Goal: Task Accomplishment & Management: Manage account settings

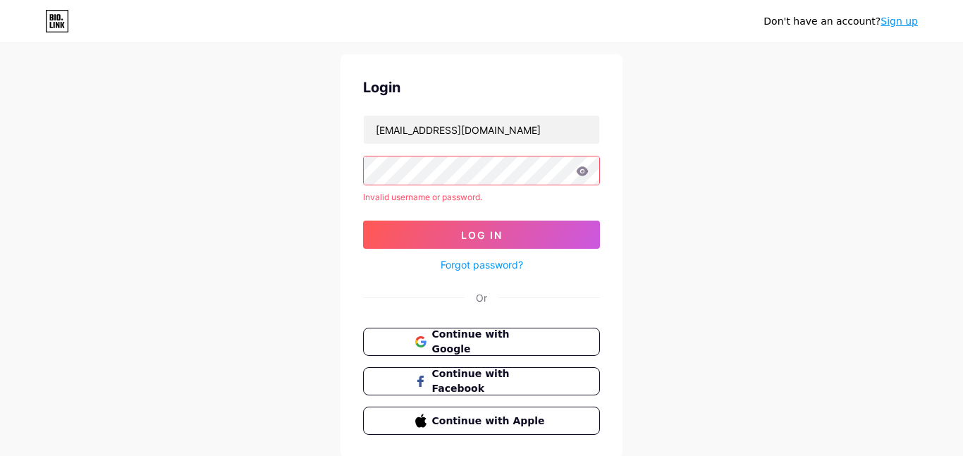
scroll to position [18, 0]
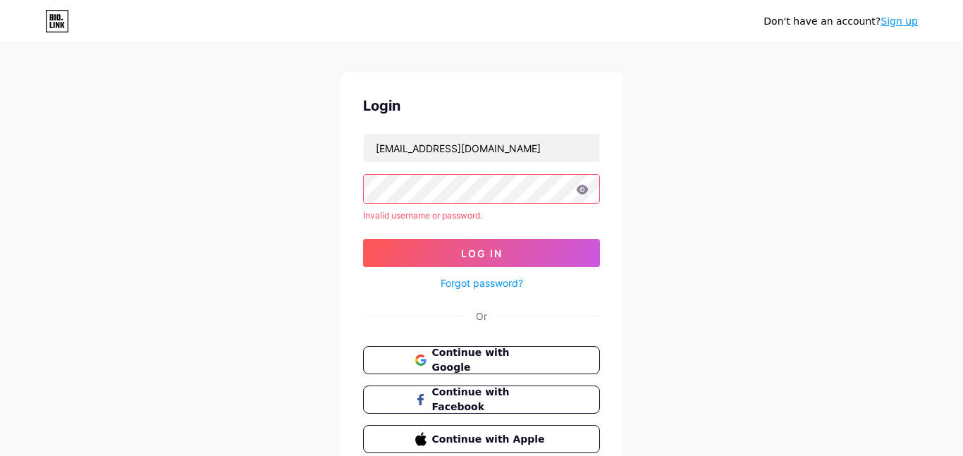
click at [580, 190] on icon at bounding box center [582, 190] width 13 height 10
click at [578, 191] on icon at bounding box center [583, 189] width 12 height 9
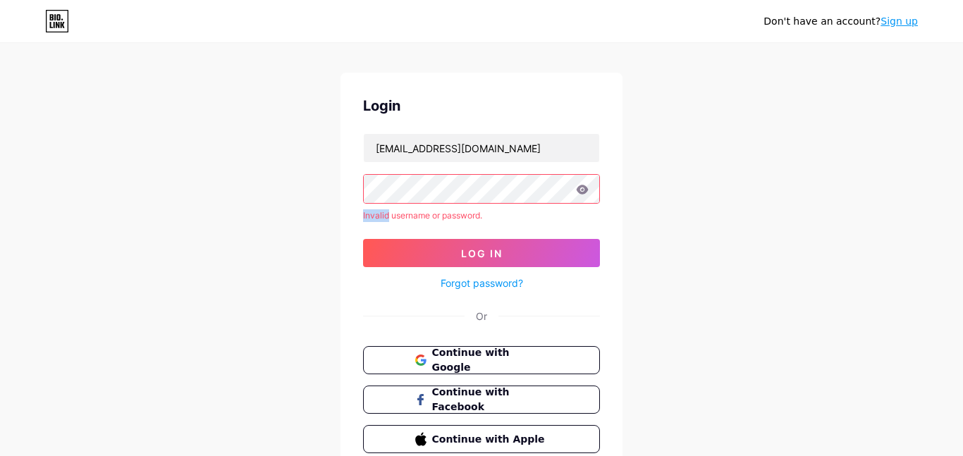
click at [578, 191] on icon at bounding box center [583, 189] width 12 height 9
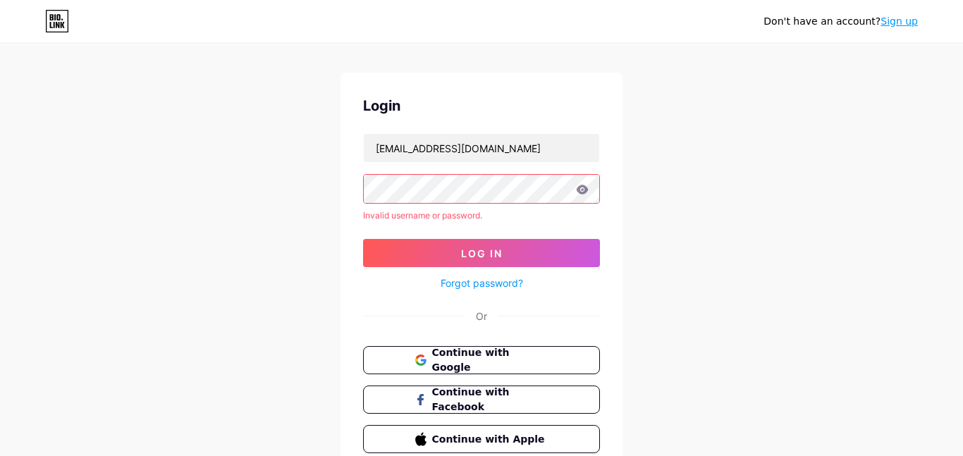
click at [584, 188] on icon at bounding box center [583, 189] width 12 height 9
click at [492, 286] on link "Forgot password?" at bounding box center [482, 283] width 82 height 15
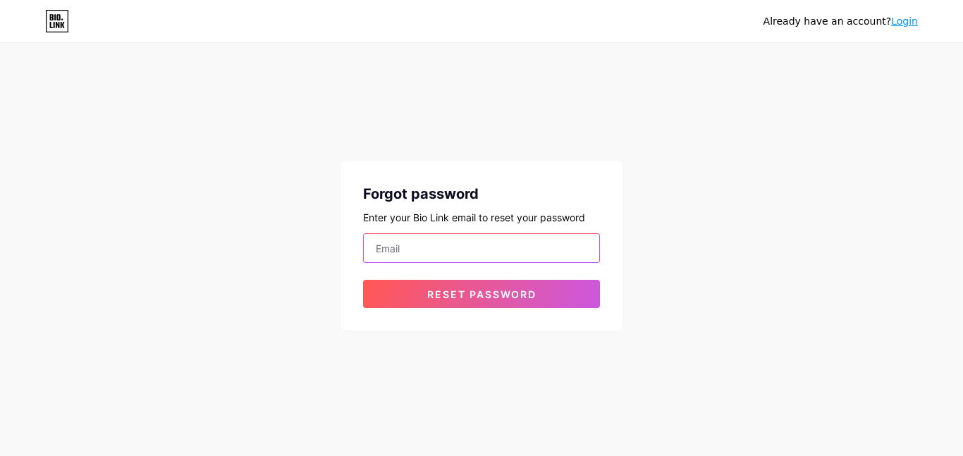
click at [430, 238] on input "email" at bounding box center [481, 248] width 235 height 28
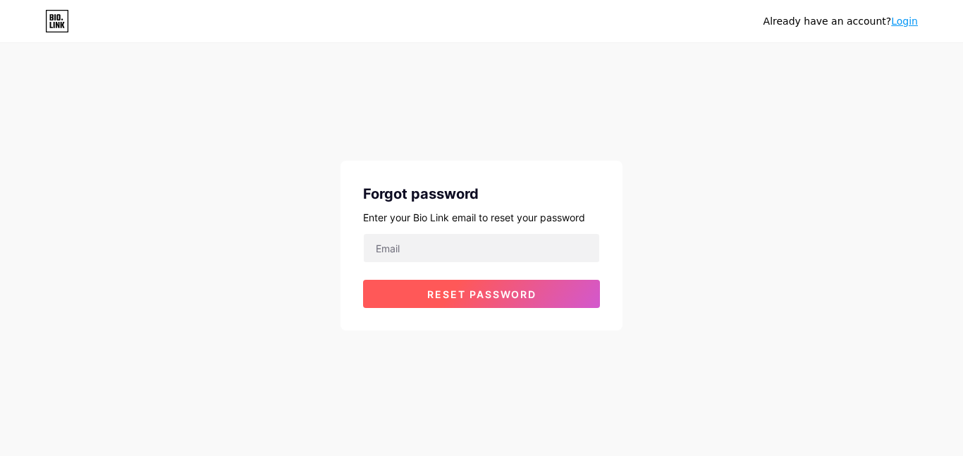
click at [403, 295] on button "Reset password" at bounding box center [481, 294] width 237 height 28
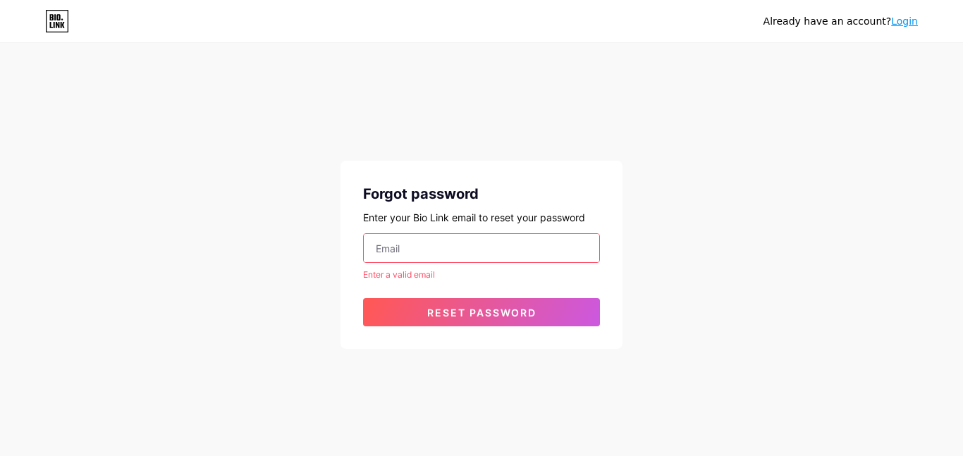
click at [430, 256] on input "email" at bounding box center [481, 248] width 235 height 28
type input "[EMAIL_ADDRESS][DOMAIN_NAME]"
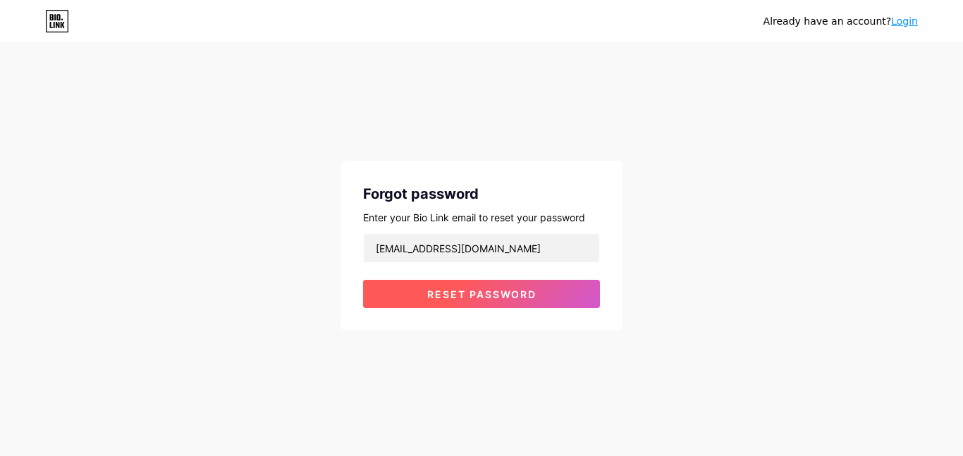
click at [511, 293] on span "Reset password" at bounding box center [481, 294] width 109 height 12
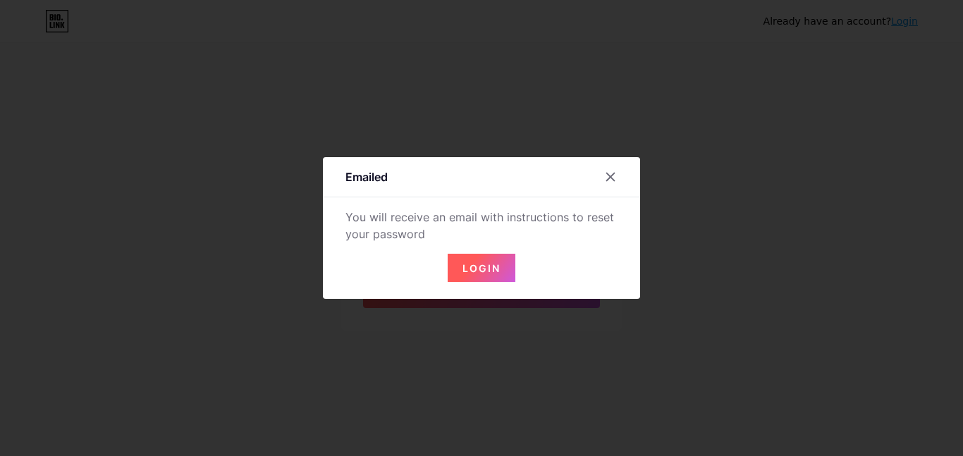
click at [488, 269] on span "Login" at bounding box center [482, 268] width 38 height 12
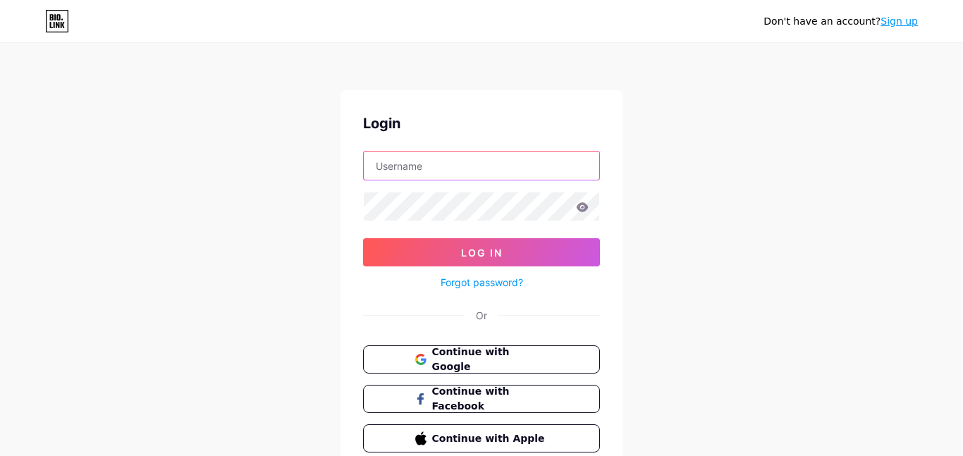
type input "[EMAIL_ADDRESS][DOMAIN_NAME]"
click at [488, 288] on link "Forgot password?" at bounding box center [482, 282] width 82 height 15
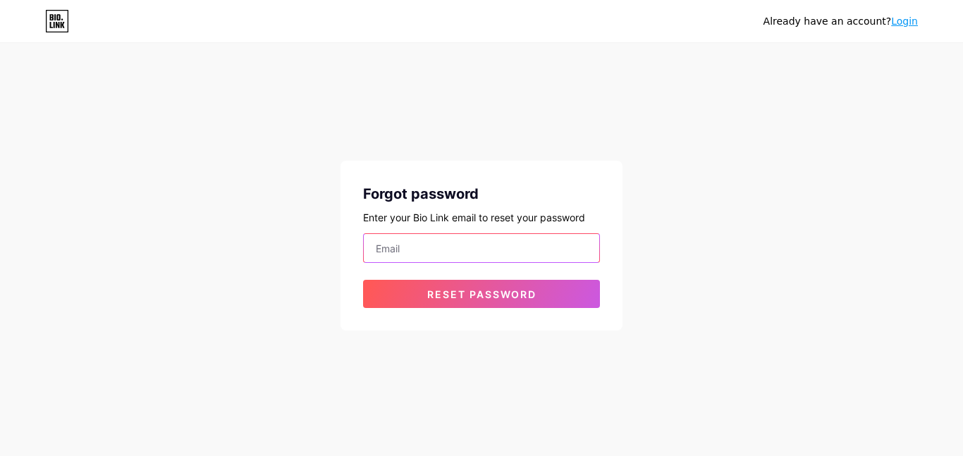
click at [430, 246] on input "email" at bounding box center [481, 248] width 235 height 28
type input "[EMAIL_ADDRESS][DOMAIN_NAME]"
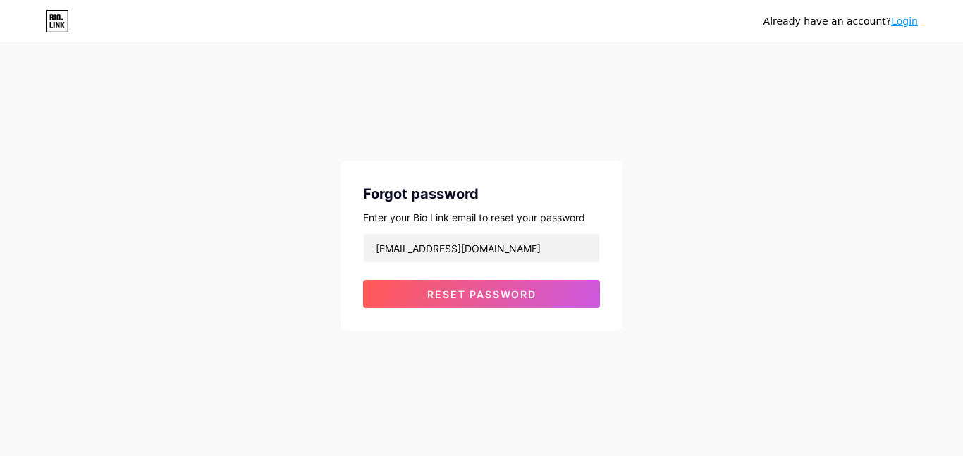
click at [698, 234] on div "Already have an account? Login Forgot password Enter your Bio Link email to res…" at bounding box center [481, 188] width 963 height 376
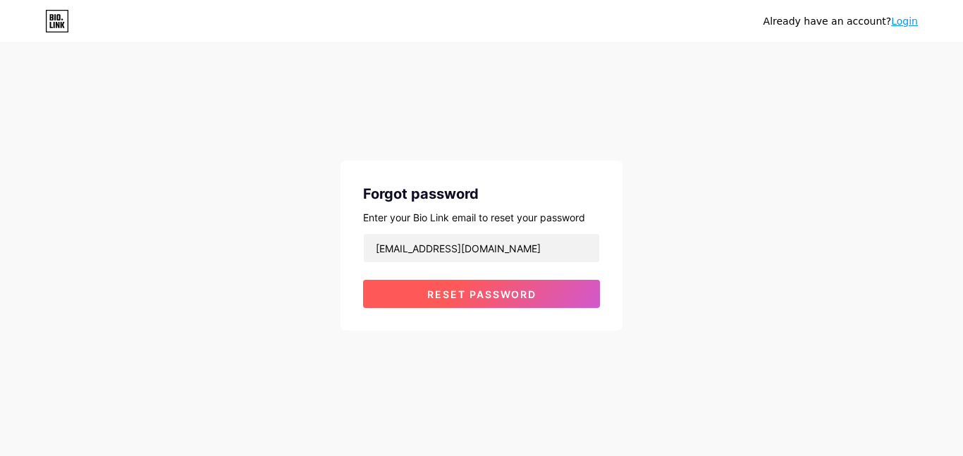
click at [501, 302] on button "Reset password" at bounding box center [481, 294] width 237 height 28
